Goal: Transaction & Acquisition: Purchase product/service

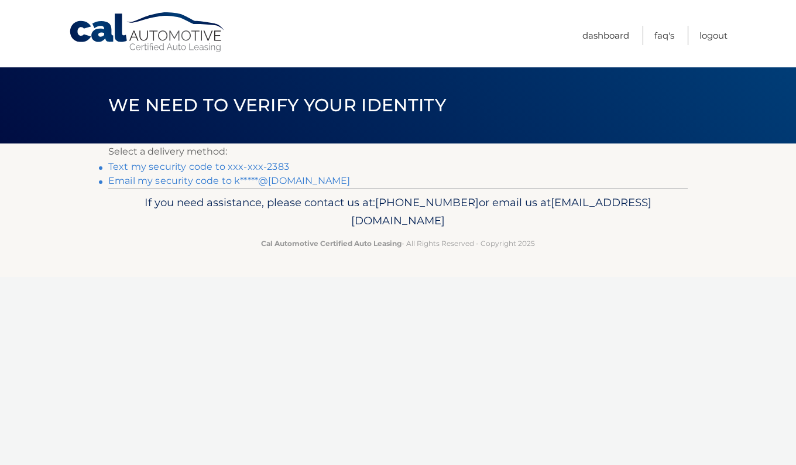
click at [272, 170] on link "Text my security code to xxx-xxx-2383" at bounding box center [198, 166] width 181 height 11
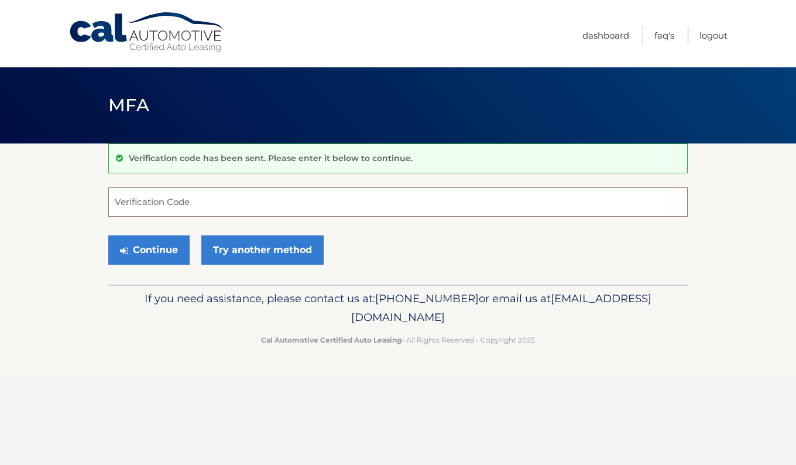
click at [267, 198] on input "Verification Code" at bounding box center [397, 201] width 579 height 29
type input "285583"
click at [173, 251] on button "Continue" at bounding box center [148, 249] width 81 height 29
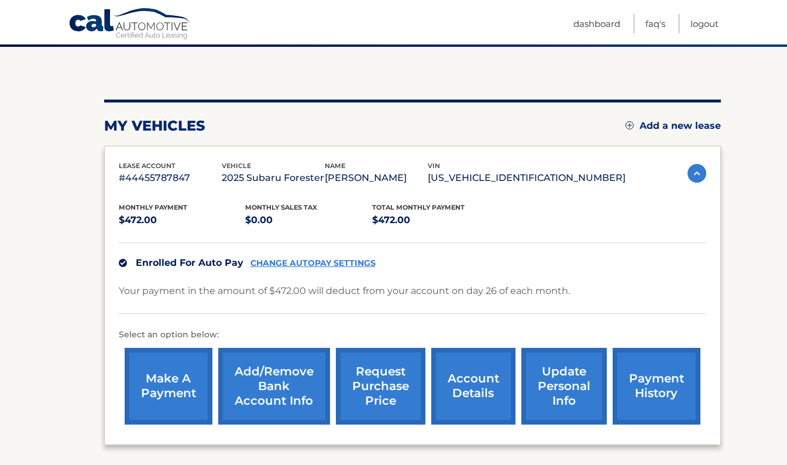
scroll to position [95, 0]
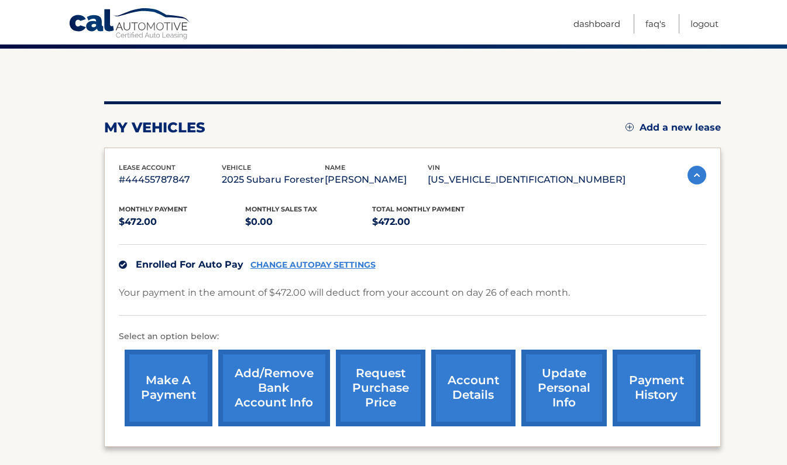
click at [470, 394] on link "account details" at bounding box center [473, 387] width 84 height 77
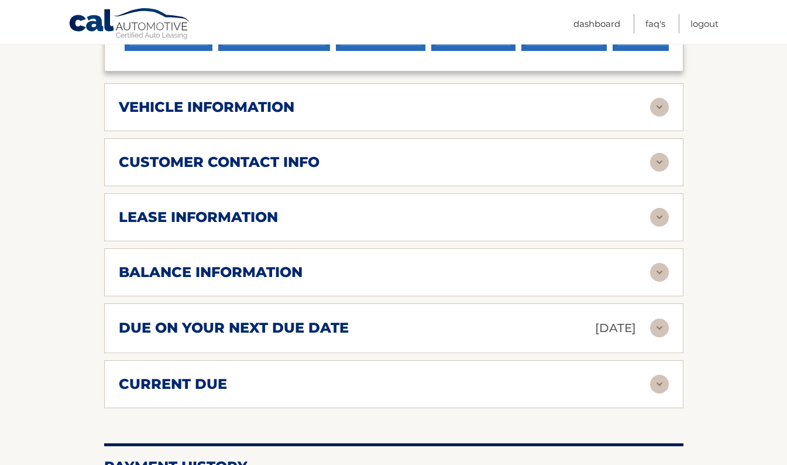
scroll to position [495, 0]
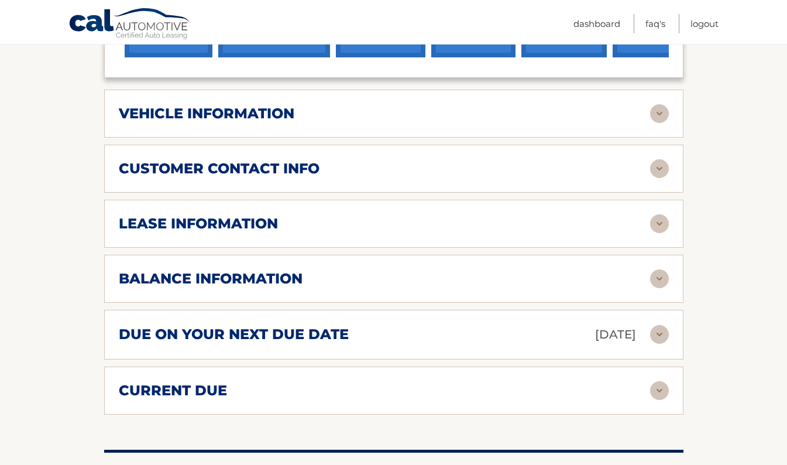
click at [660, 159] on img at bounding box center [659, 168] width 19 height 19
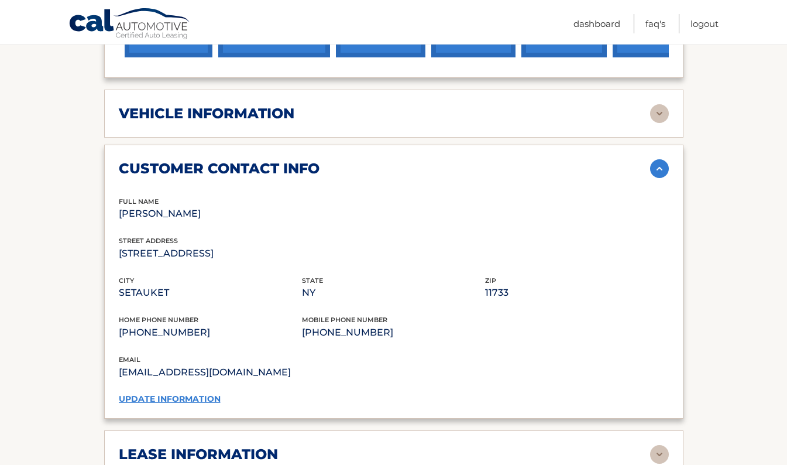
click at [661, 159] on img at bounding box center [659, 168] width 19 height 19
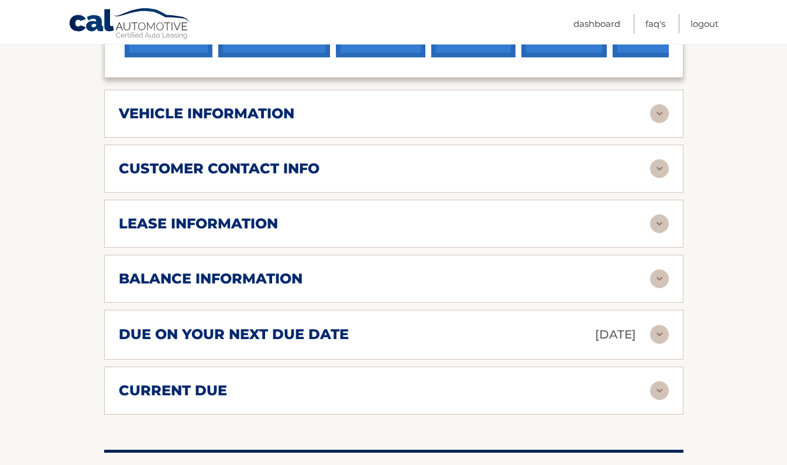
click at [657, 325] on img at bounding box center [659, 334] width 19 height 19
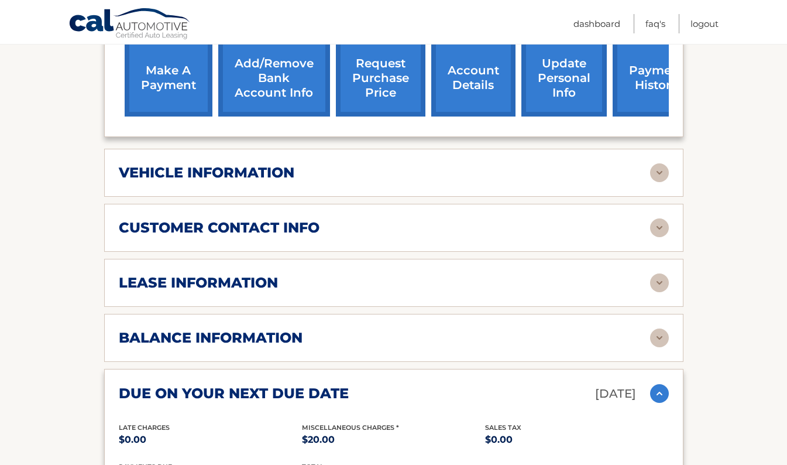
scroll to position [378, 0]
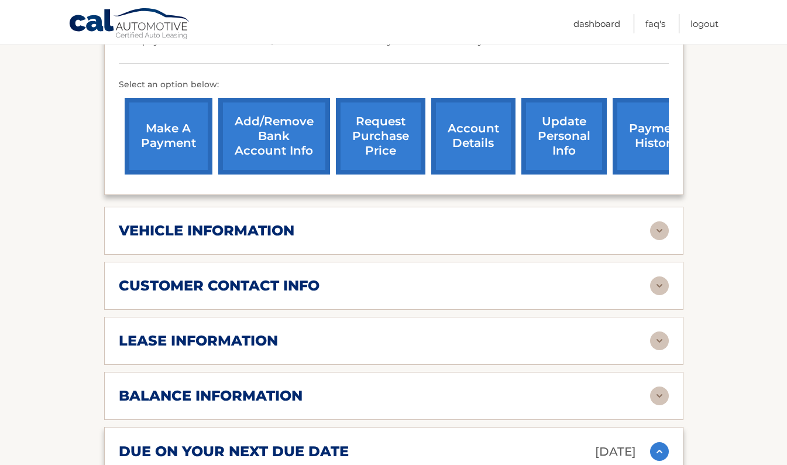
click at [164, 119] on link "make a payment" at bounding box center [169, 136] width 88 height 77
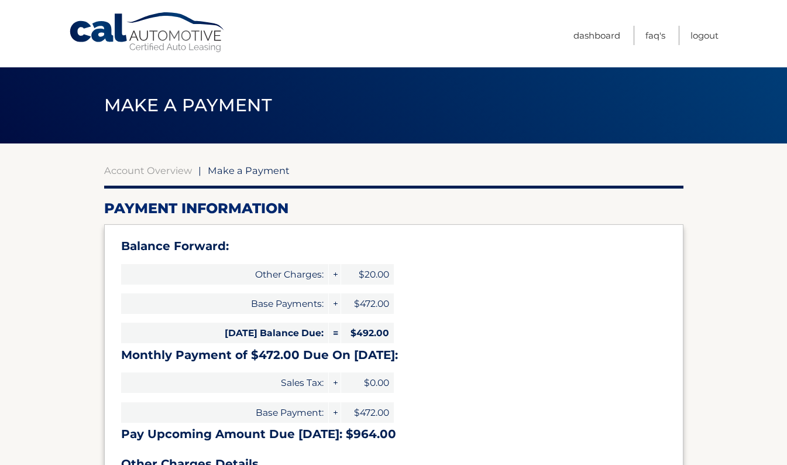
select select "ZDg1YmE1ODAtZDQ1MS00MDc3LTg1MDgtNGQ4NzQzM2MyMDdj"
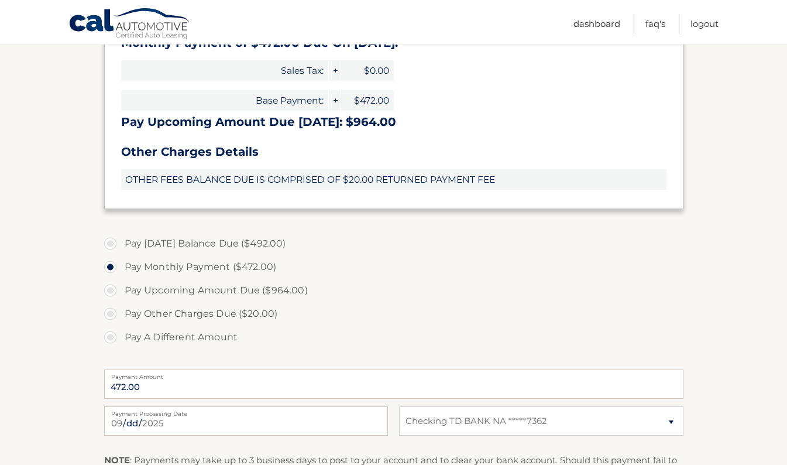
scroll to position [297, 0]
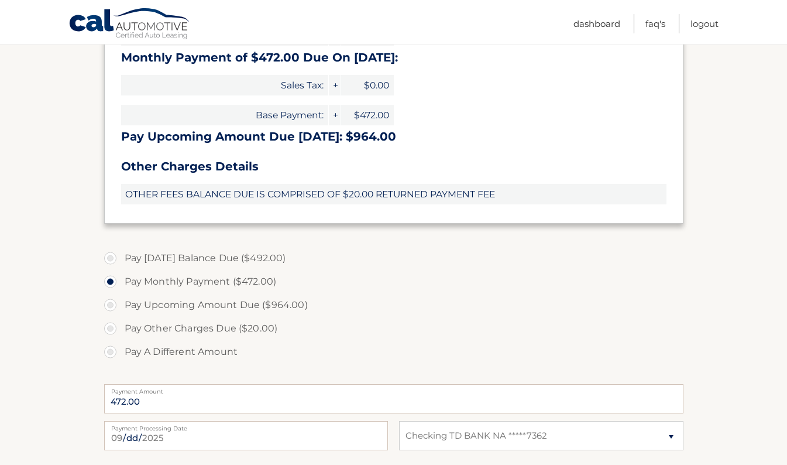
click at [109, 255] on label "Pay Today's Balance Due ($492.00)" at bounding box center [393, 257] width 579 height 23
click at [109, 255] on input "Pay Today's Balance Due ($492.00)" at bounding box center [115, 255] width 12 height 19
radio input "true"
type input "492.00"
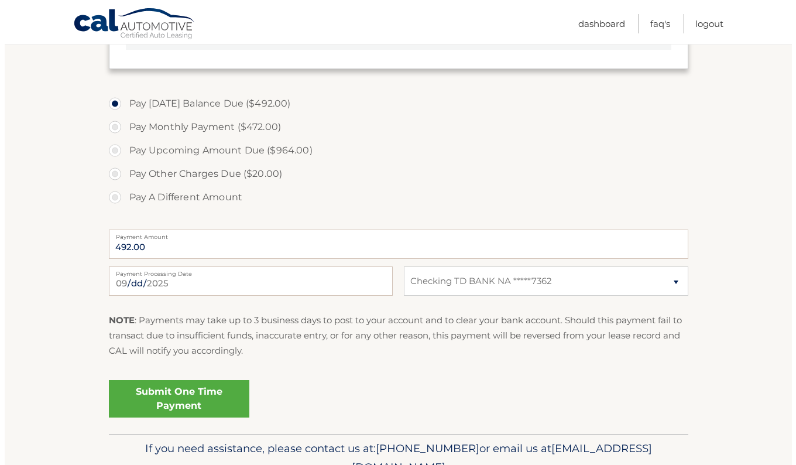
scroll to position [479, 0]
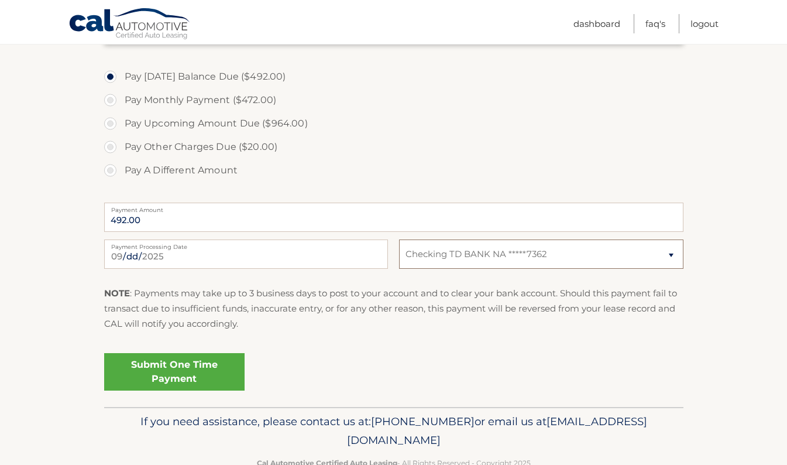
click at [671, 257] on select "Select Bank Account Checking TD BANK NA *****7362" at bounding box center [541, 253] width 284 height 29
click at [170, 379] on link "Submit One Time Payment" at bounding box center [174, 371] width 140 height 37
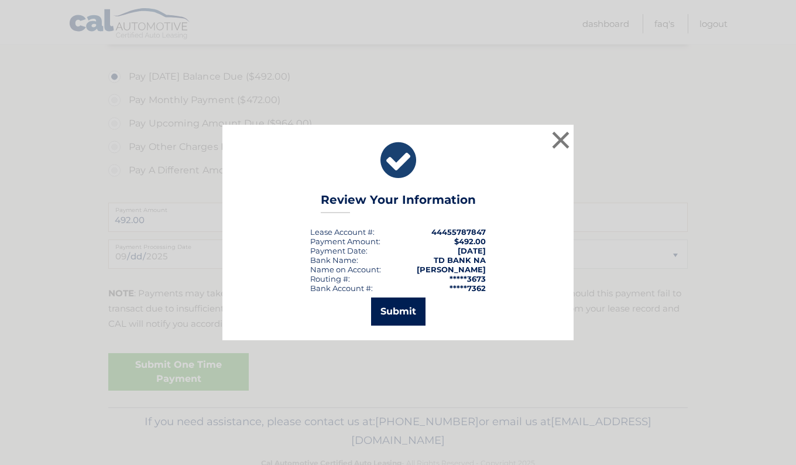
click at [408, 312] on button "Submit" at bounding box center [398, 311] width 54 height 28
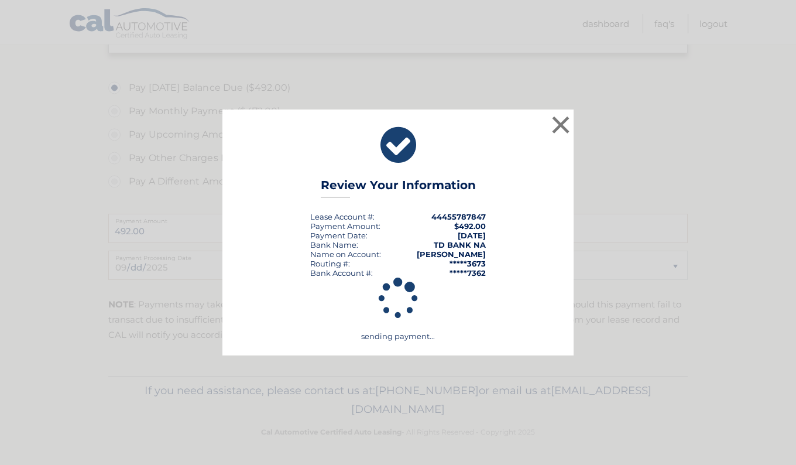
scroll to position [467, 0]
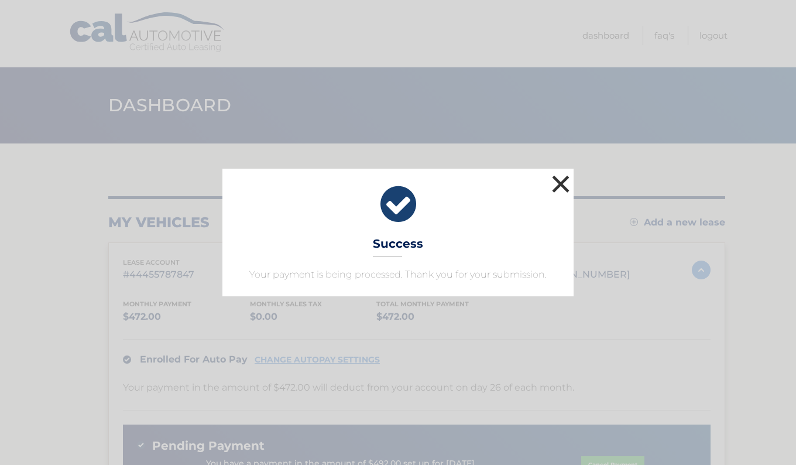
click at [562, 186] on button "×" at bounding box center [560, 183] width 23 height 23
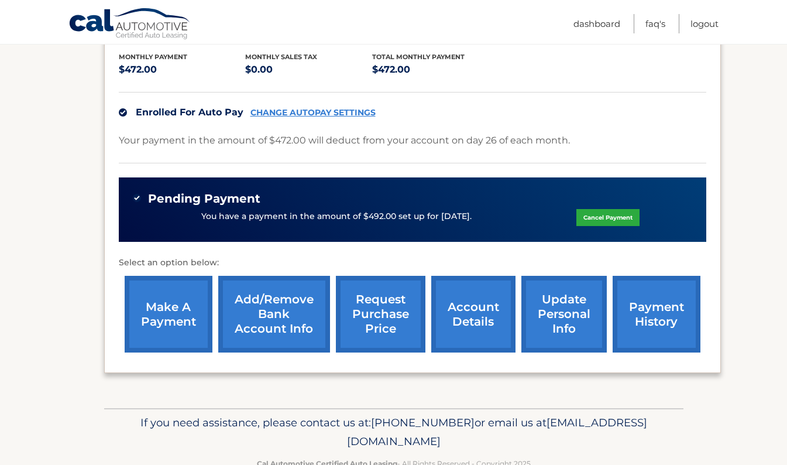
scroll to position [255, 0]
